Goal: Navigation & Orientation: Find specific page/section

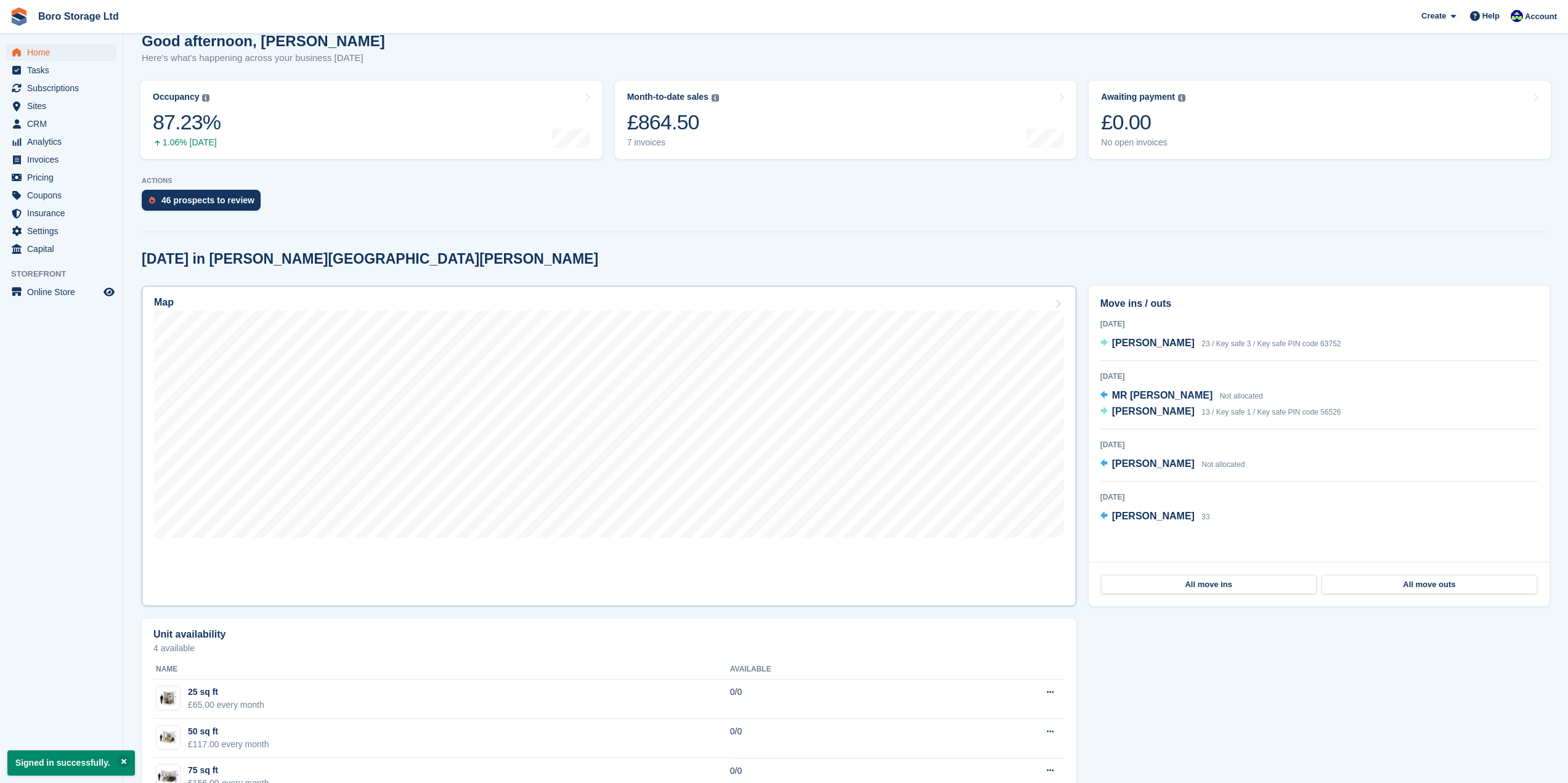
scroll to position [123, 0]
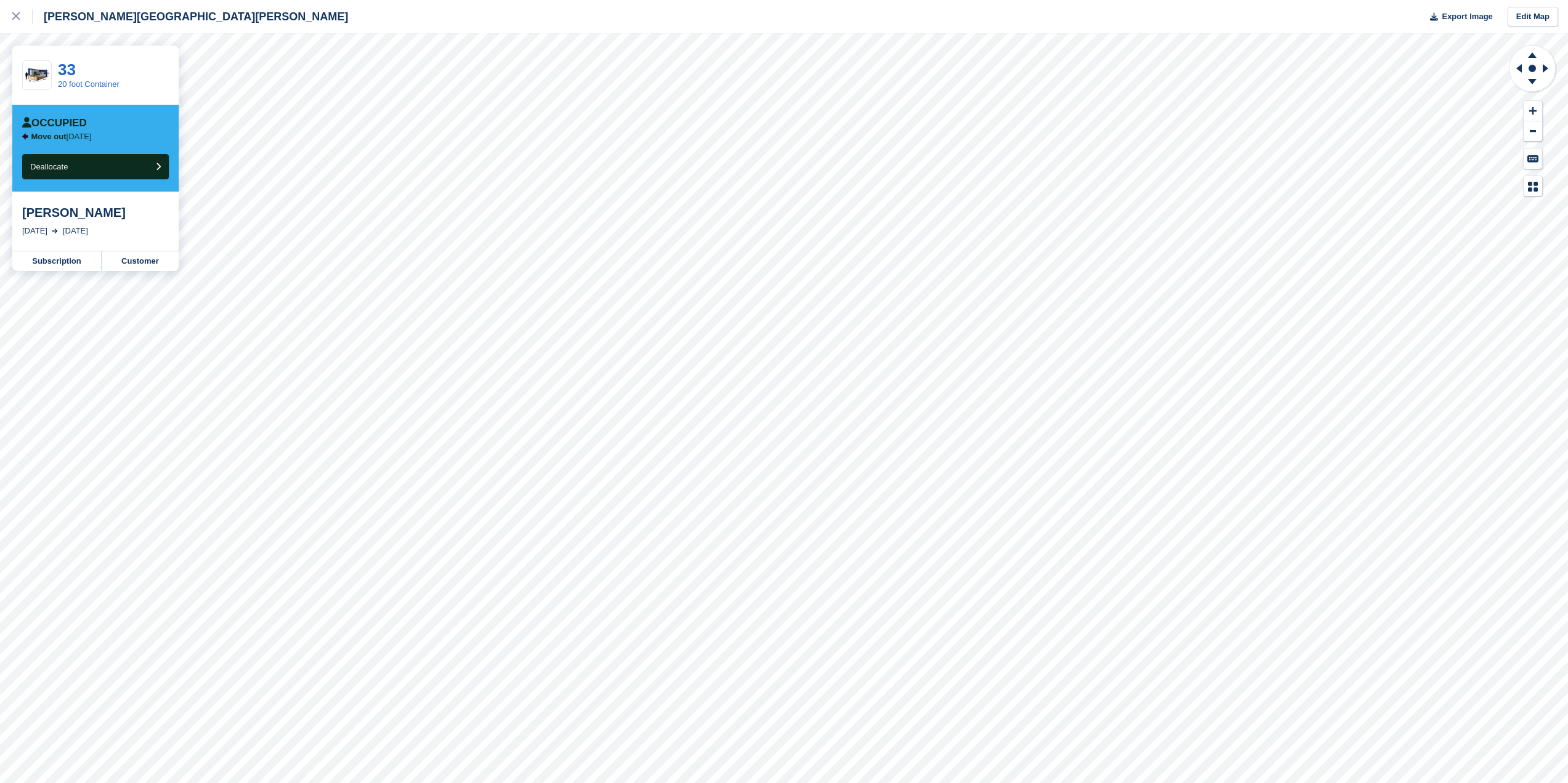
click at [82, 28] on div "[PERSON_NAME][GEOGRAPHIC_DATA][PERSON_NAME]" at bounding box center [174, 16] width 348 height 33
click at [7, 17] on link at bounding box center [16, 16] width 33 height 33
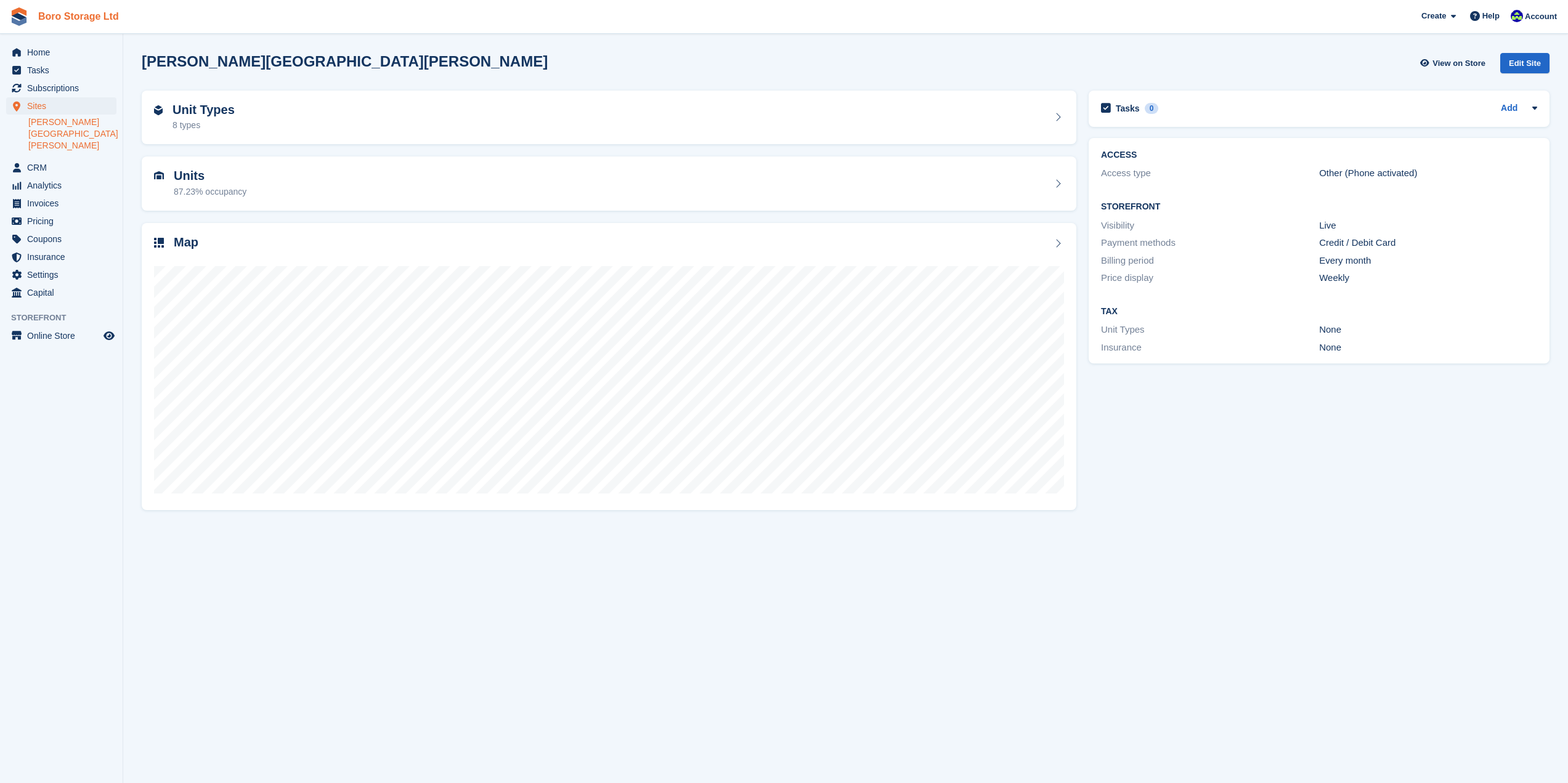
click at [81, 13] on link "Boro Storage Ltd" at bounding box center [78, 16] width 90 height 20
